Goal: Task Accomplishment & Management: Complete application form

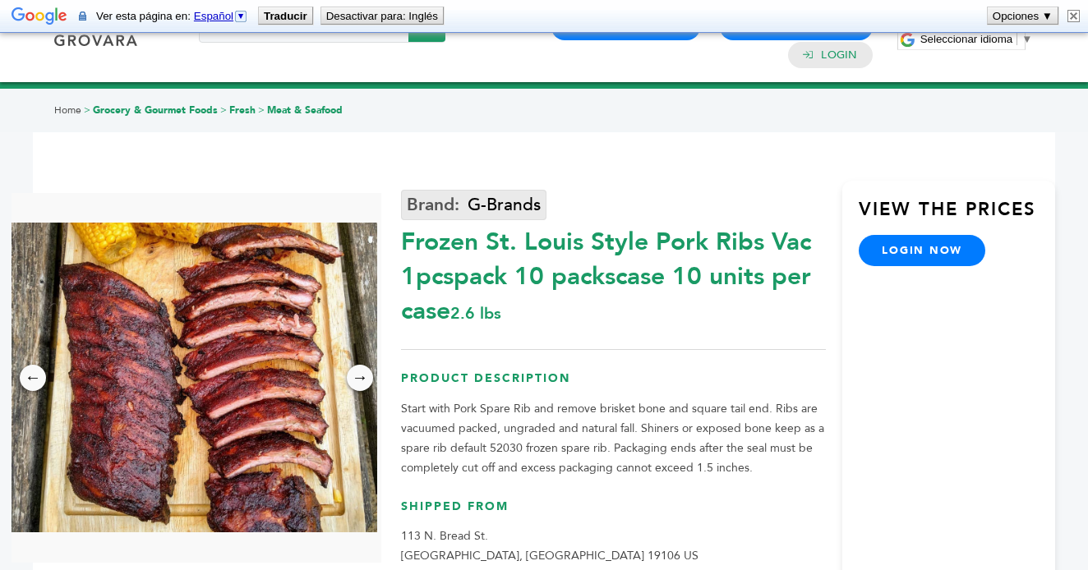
scroll to position [40, 0]
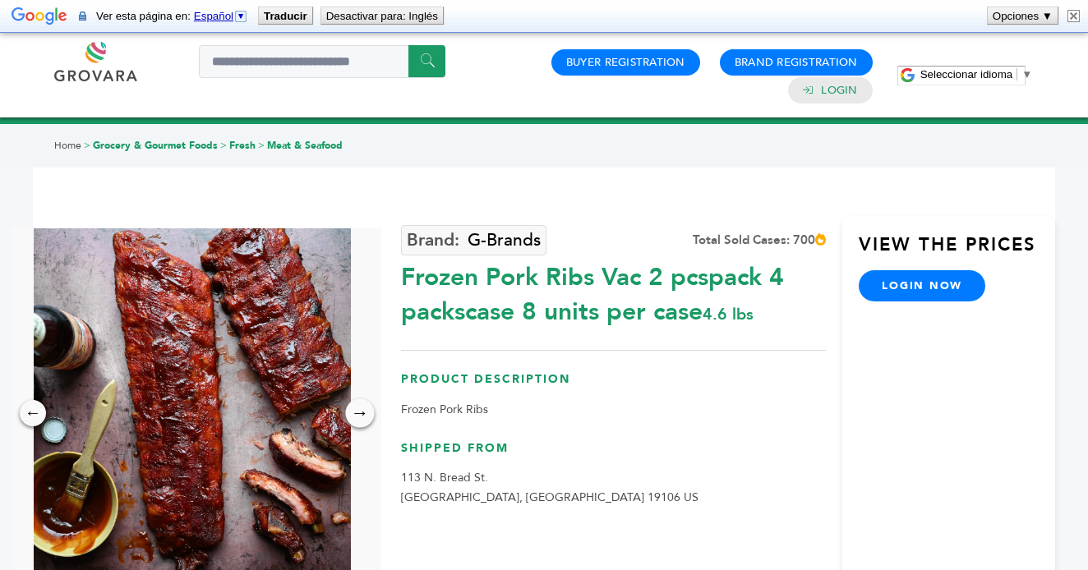
click at [362, 413] on div "→" at bounding box center [359, 412] width 29 height 29
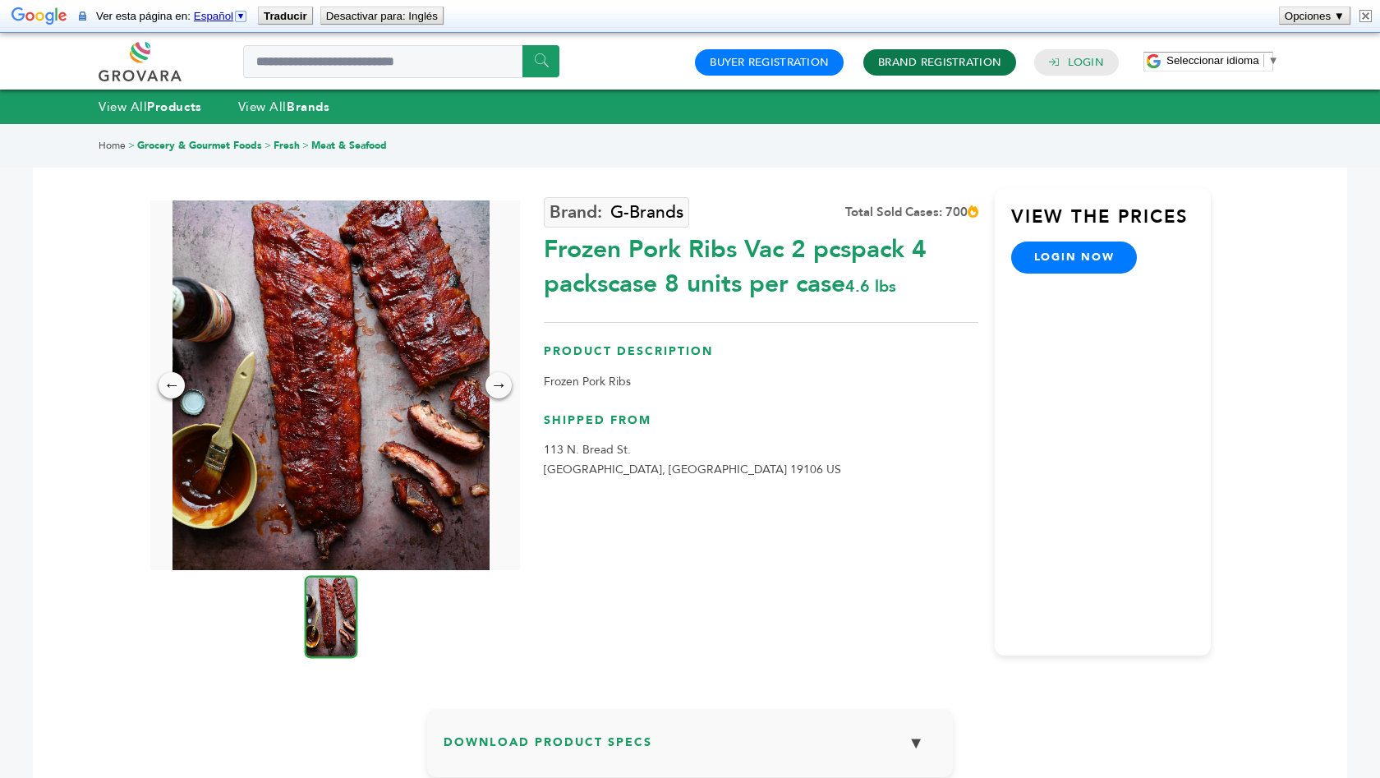
click at [922, 66] on link "Brand Registration" at bounding box center [939, 62] width 123 height 15
